Goal: Task Accomplishment & Management: Complete application form

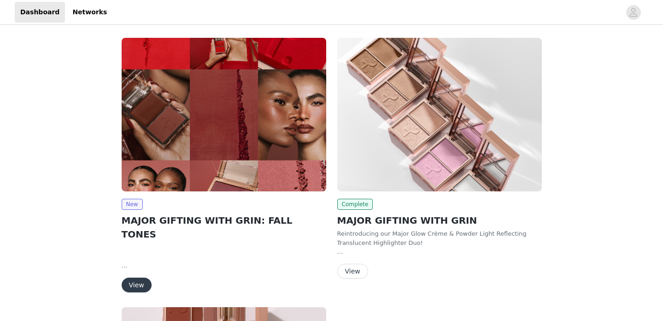
click at [252, 167] on img at bounding box center [224, 114] width 205 height 153
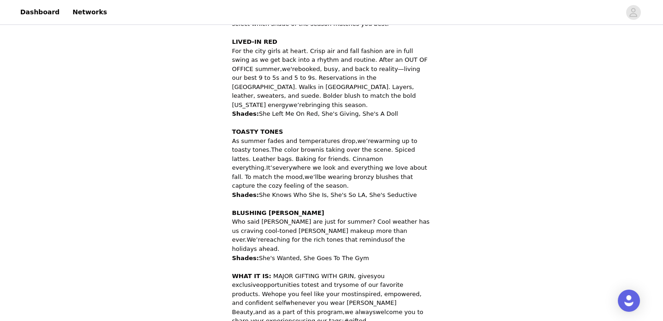
scroll to position [511, 0]
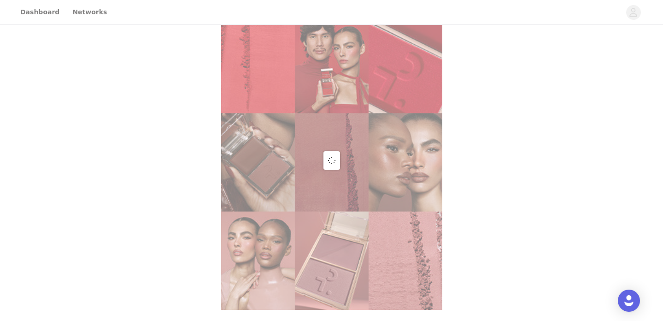
scroll to position [331, 0]
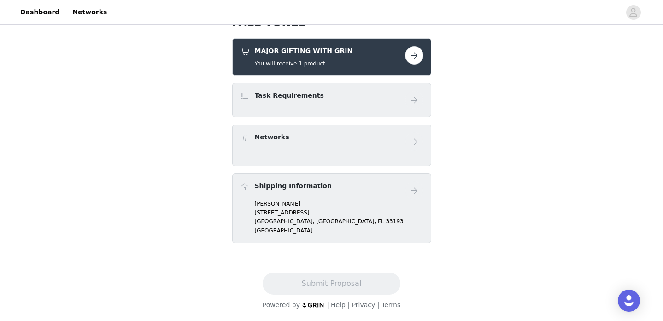
click at [414, 55] on button "button" at bounding box center [414, 55] width 18 height 18
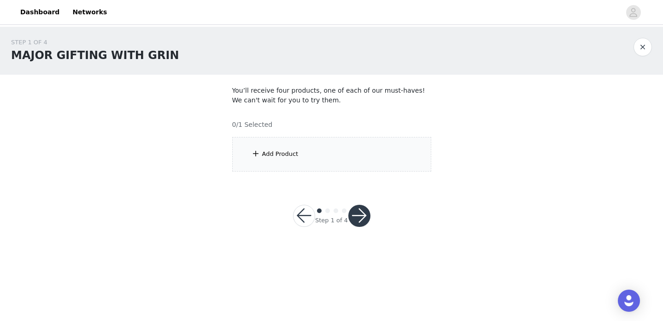
click at [333, 158] on div "Add Product" at bounding box center [331, 154] width 199 height 35
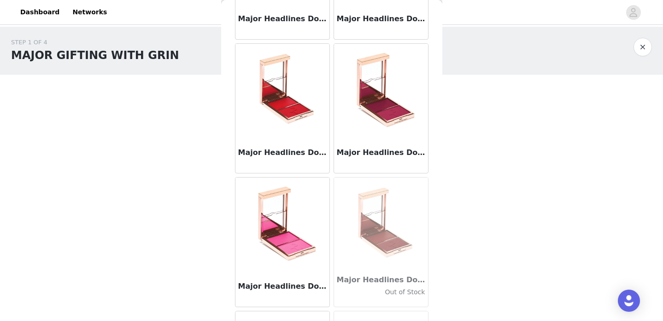
scroll to position [258, 0]
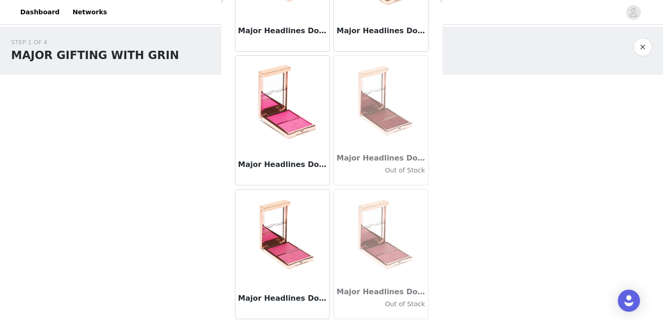
click at [370, 246] on img at bounding box center [381, 235] width 92 height 92
click at [375, 249] on img at bounding box center [381, 235] width 92 height 92
click at [408, 134] on img at bounding box center [381, 102] width 92 height 92
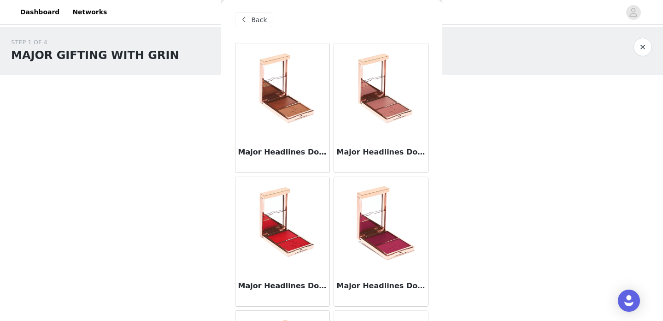
scroll to position [0, 0]
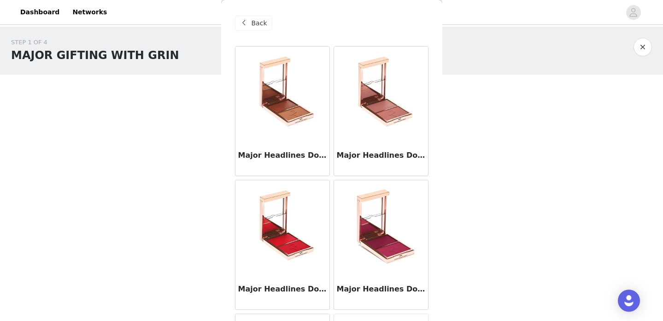
click at [373, 141] on div "Major Headlines Double-Take Crème & Powder Blush Duo - She's Seductive" at bounding box center [381, 157] width 94 height 37
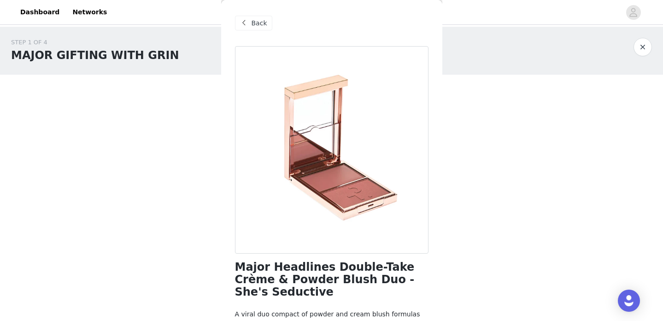
scroll to position [63, 0]
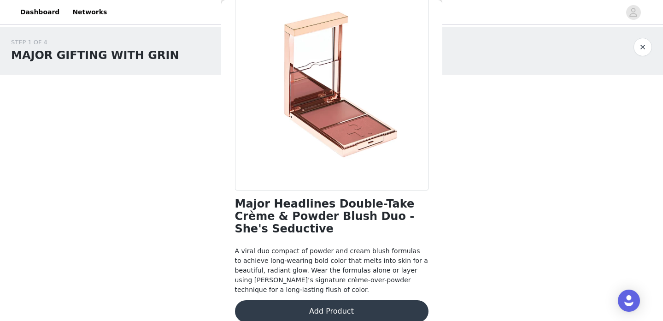
click at [651, 40] on div at bounding box center [642, 47] width 18 height 18
click at [641, 48] on button "button" at bounding box center [642, 47] width 18 height 18
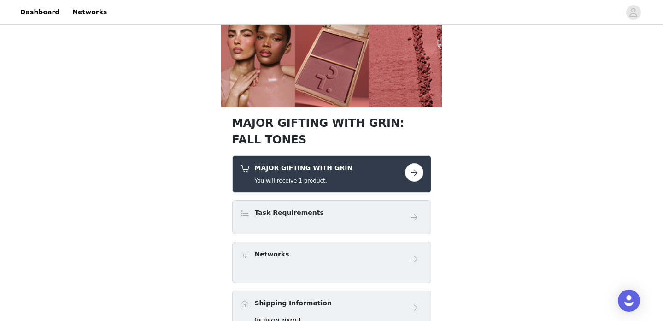
scroll to position [213, 0]
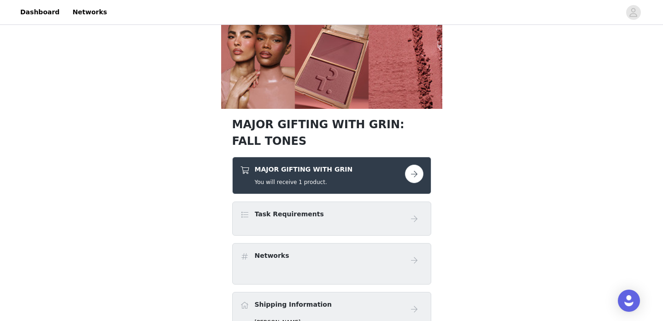
click at [415, 172] on button "button" at bounding box center [414, 173] width 18 height 18
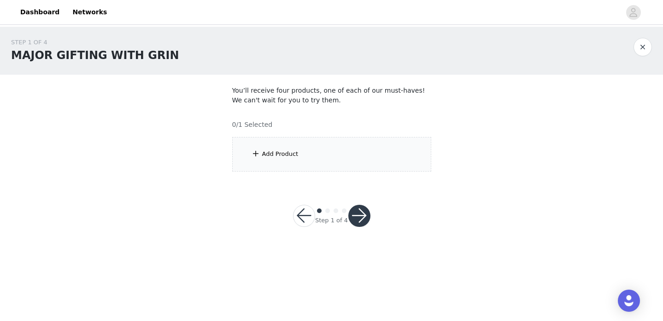
click at [310, 162] on div "Add Product" at bounding box center [331, 154] width 199 height 35
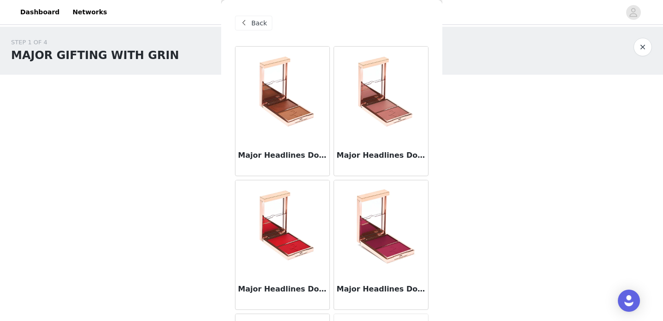
click at [295, 139] on div "Major Headlines Double-Take Crème & Powder Blush Duo - She's so LA" at bounding box center [282, 157] width 94 height 37
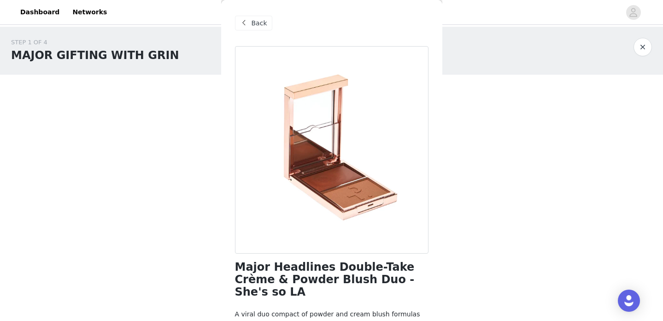
click at [243, 21] on span at bounding box center [244, 23] width 11 height 11
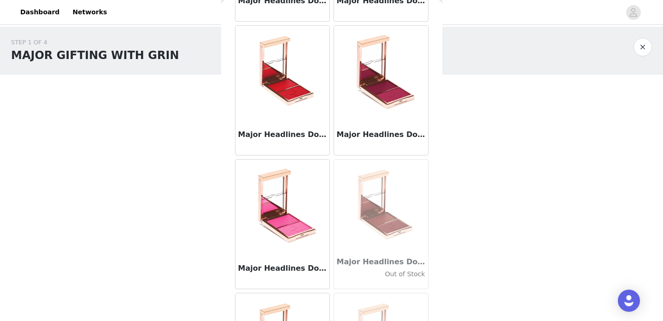
scroll to position [258, 0]
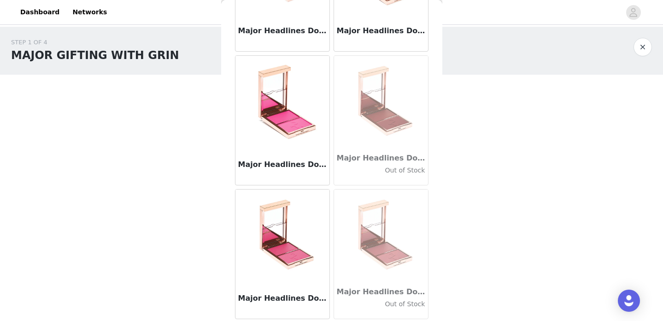
click at [386, 126] on img at bounding box center [381, 102] width 92 height 92
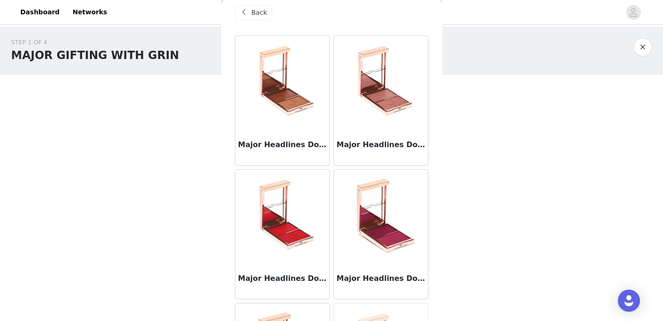
scroll to position [0, 0]
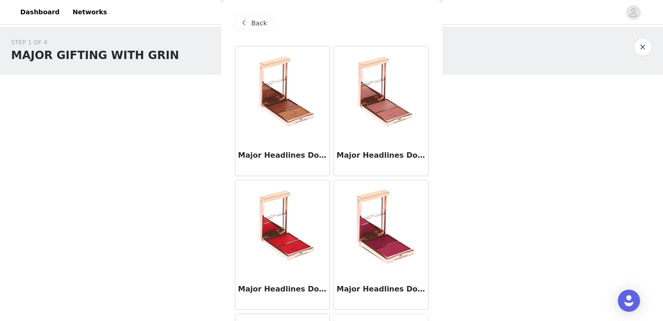
click at [387, 91] on img at bounding box center [381, 93] width 92 height 92
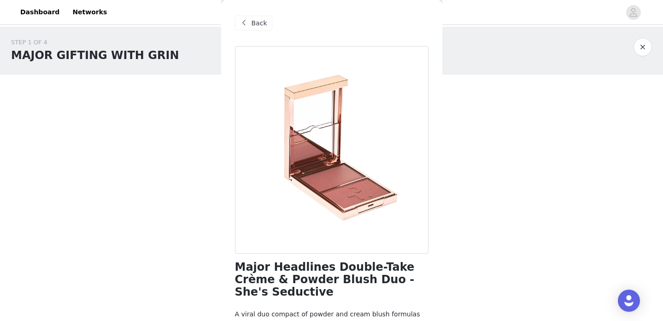
scroll to position [63, 0]
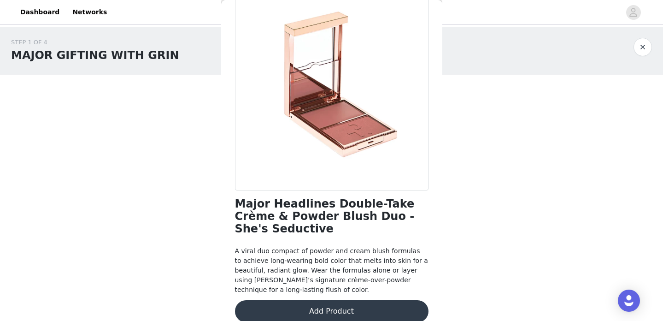
click at [321, 300] on button "Add Product" at bounding box center [331, 311] width 193 height 22
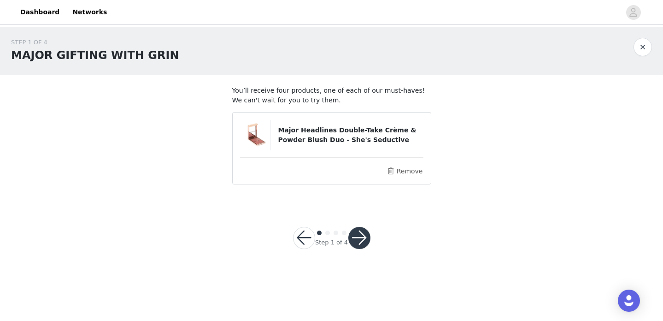
click at [360, 237] on button "button" at bounding box center [359, 238] width 22 height 22
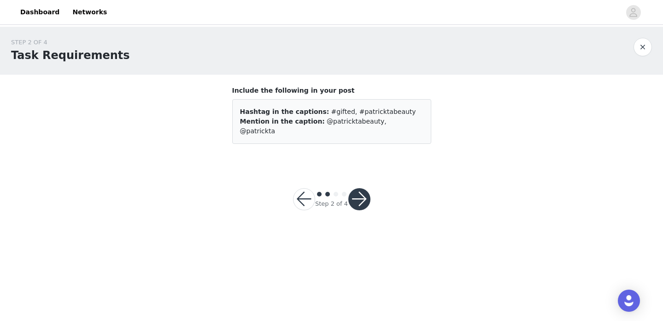
click at [355, 189] on button "button" at bounding box center [359, 199] width 22 height 22
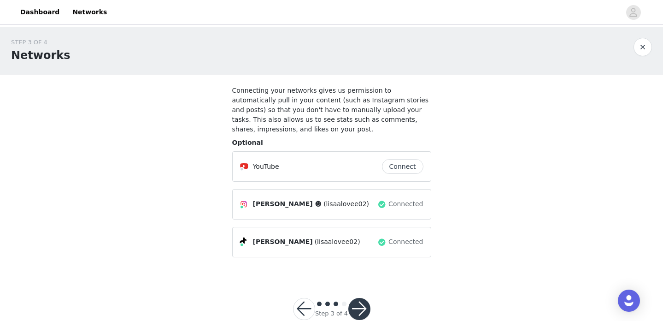
scroll to position [21, 0]
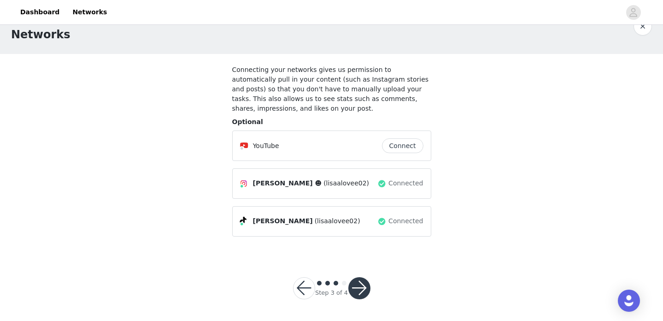
click at [357, 286] on button "button" at bounding box center [359, 288] width 22 height 22
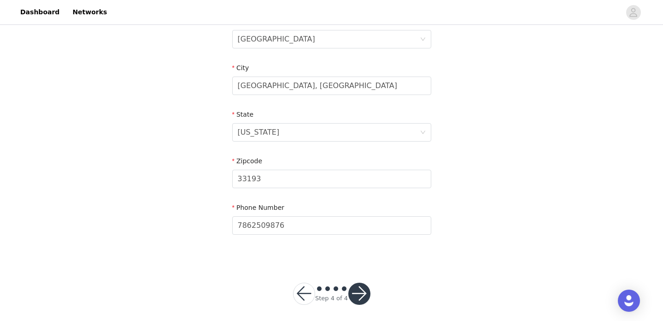
scroll to position [307, 0]
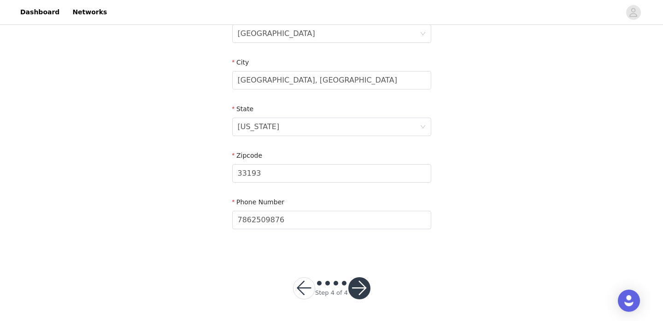
click at [361, 288] on button "button" at bounding box center [359, 288] width 22 height 22
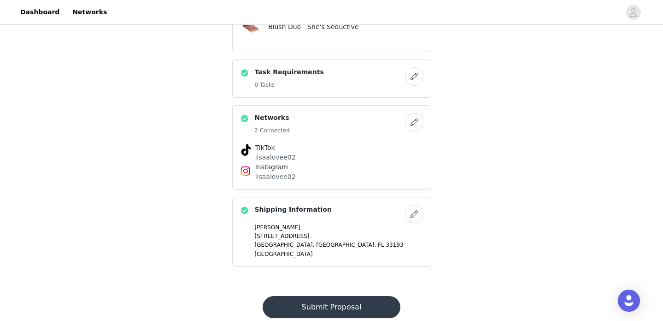
scroll to position [416, 0]
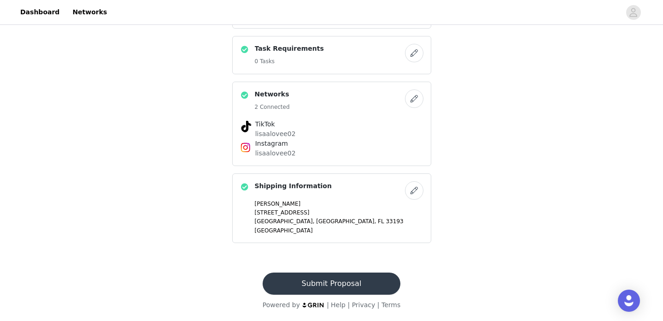
click at [360, 282] on button "Submit Proposal" at bounding box center [332, 283] width 138 height 22
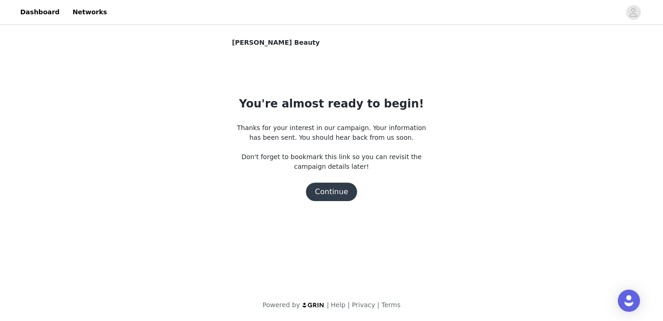
click at [329, 198] on button "Continue" at bounding box center [332, 191] width 52 height 18
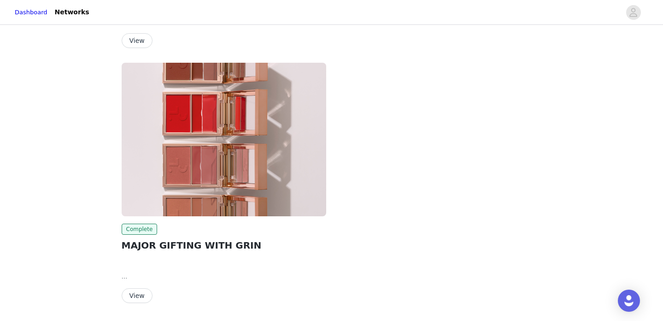
scroll to position [272, 0]
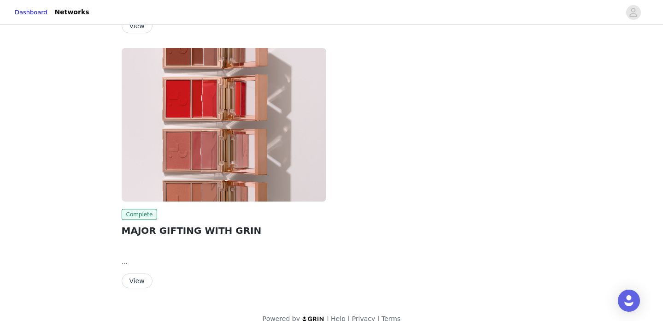
click at [281, 180] on img at bounding box center [224, 124] width 205 height 153
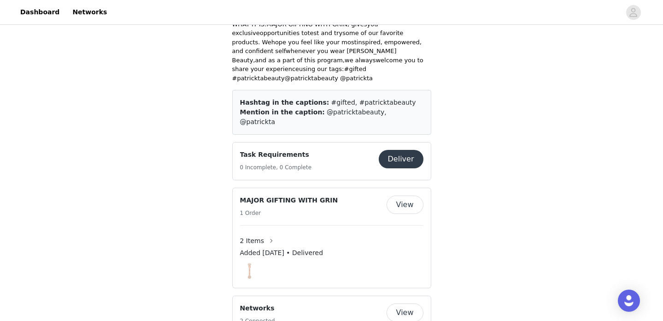
scroll to position [471, 0]
click at [404, 195] on button "View" at bounding box center [405, 204] width 37 height 18
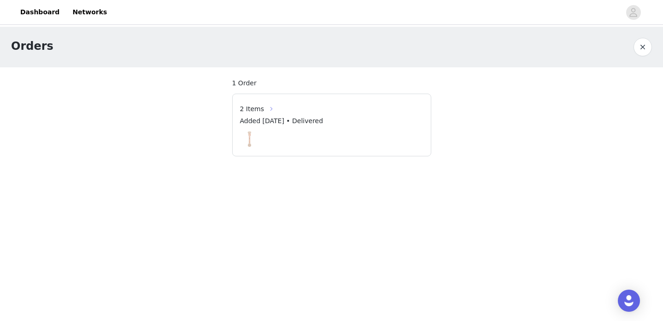
click at [264, 110] on button "button" at bounding box center [271, 108] width 15 height 15
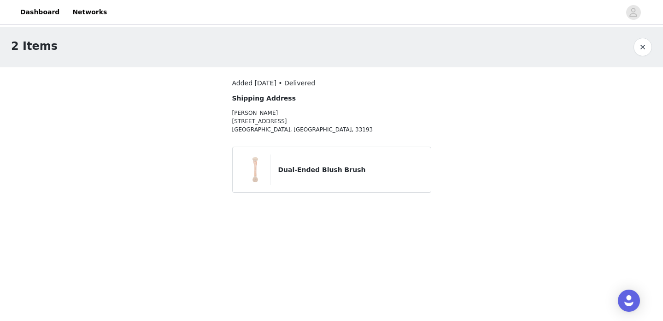
click at [293, 175] on div "Dual-Ended Blush Brush" at bounding box center [331, 169] width 183 height 30
click at [645, 47] on button "button" at bounding box center [642, 47] width 18 height 18
